Goal: Find contact information: Find contact information

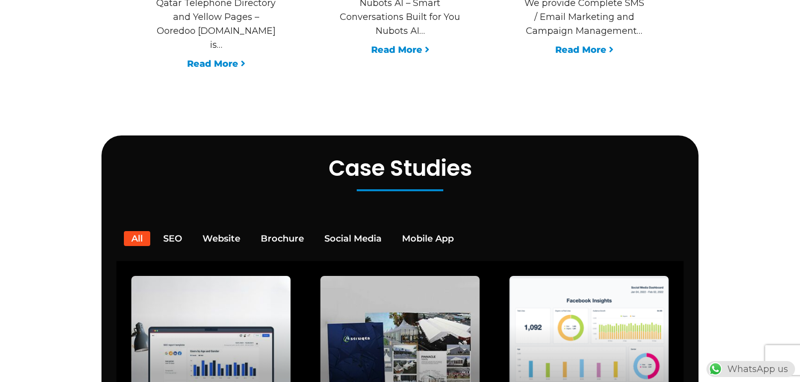
scroll to position [0, 262]
click at [752, 367] on div "WhatsApp us" at bounding box center [751, 369] width 89 height 16
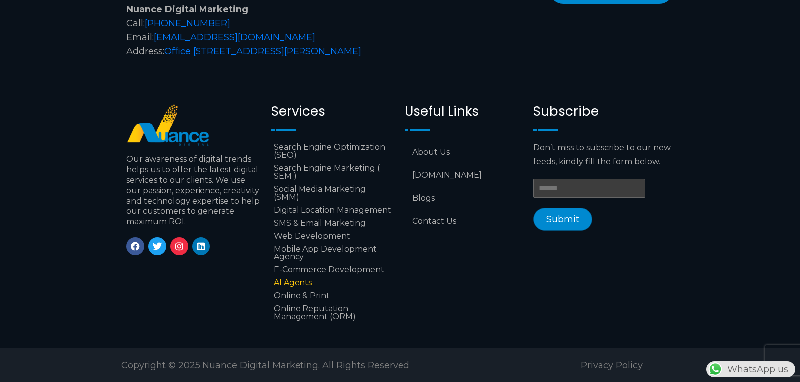
scroll to position [0, 0]
click at [429, 214] on link "Contact Us" at bounding box center [464, 220] width 118 height 23
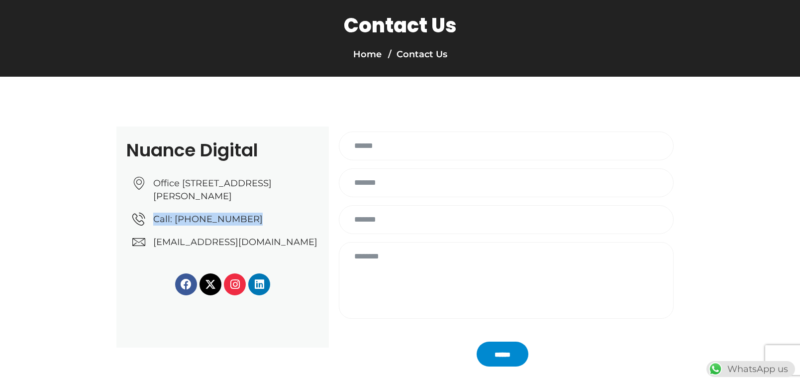
drag, startPoint x: 120, startPoint y: 225, endPoint x: 240, endPoint y: 230, distance: 120.0
click at [240, 230] on div "Nuance Digital Office No: 31، Al Malki Business Center, New Al Mirqab, Jawaan S…" at bounding box center [222, 236] width 212 height 221
copy link "Call: +974 6688 1424"
